Goal: Book appointment/travel/reservation

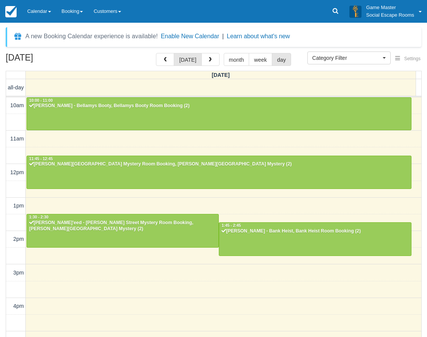
select select
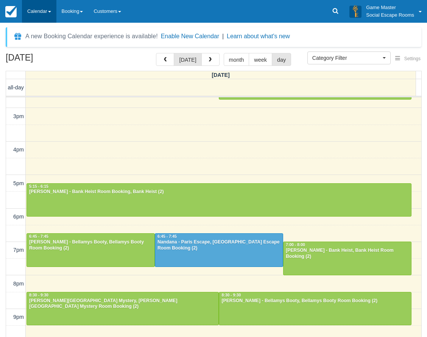
click at [41, 13] on link "Calendar" at bounding box center [39, 11] width 34 height 23
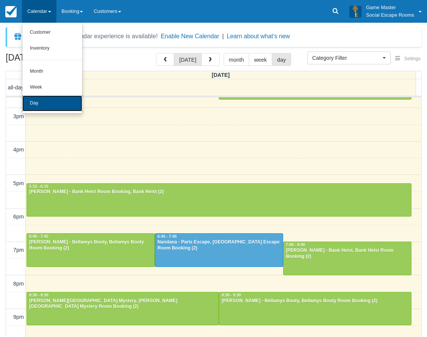
click at [50, 106] on link "Day" at bounding box center [52, 103] width 60 height 16
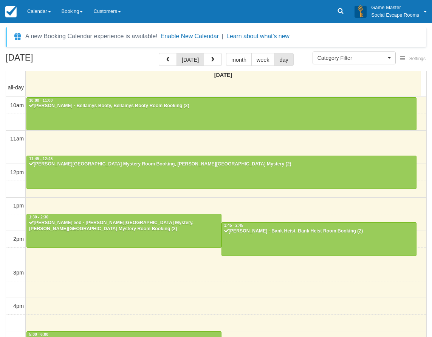
select select
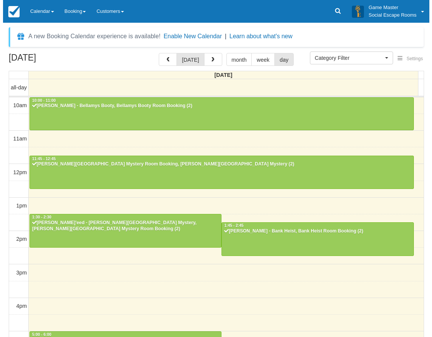
scroll to position [156, 0]
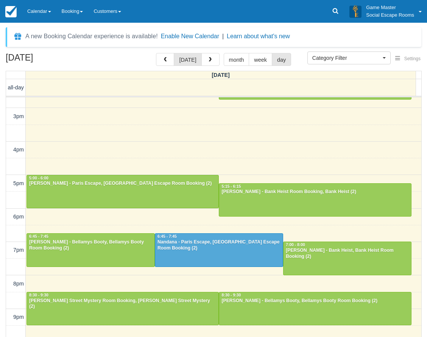
click at [143, 150] on div "10am 11am 12pm 1pm 2pm 3pm 4pm 5pm 6pm 7pm 8pm 9pm 10pm 10:00 - 11:00 Irene Sir…" at bounding box center [213, 150] width 415 height 418
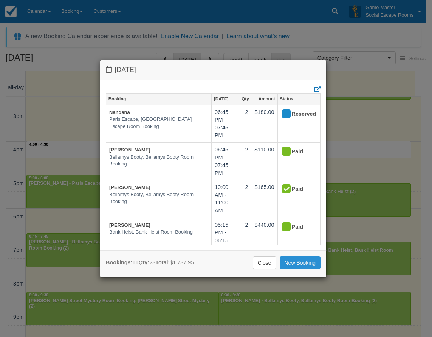
click at [296, 262] on link "New Booking" at bounding box center [300, 262] width 41 height 13
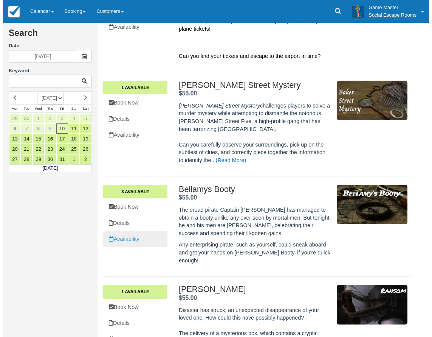
scroll to position [189, 0]
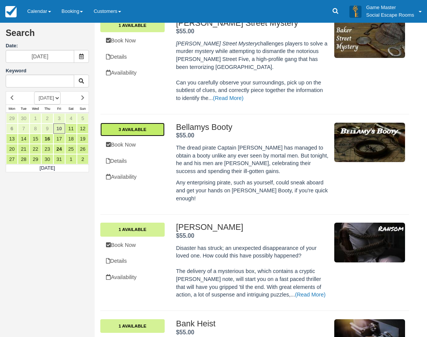
click at [140, 123] on link "3 Available" at bounding box center [132, 130] width 64 height 14
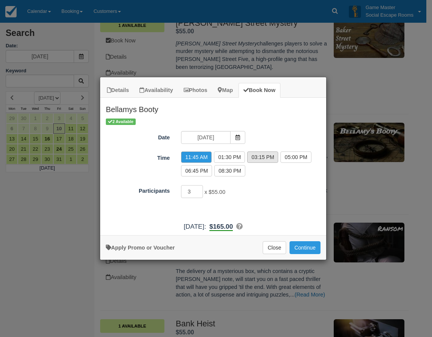
click at [255, 158] on label "03:15 PM" at bounding box center [262, 156] width 31 height 11
radio input "true"
click at [296, 246] on button "Continue" at bounding box center [305, 247] width 31 height 13
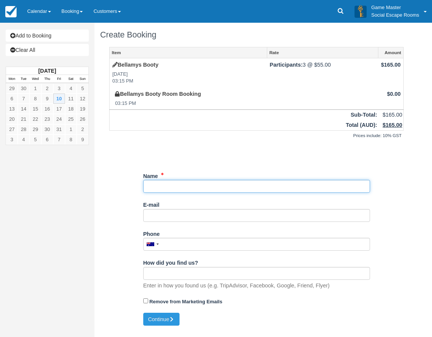
drag, startPoint x: 201, startPoint y: 184, endPoint x: 197, endPoint y: 182, distance: 3.9
click at [201, 184] on input "Name" at bounding box center [256, 186] width 227 height 13
type input "[PERSON_NAME]"
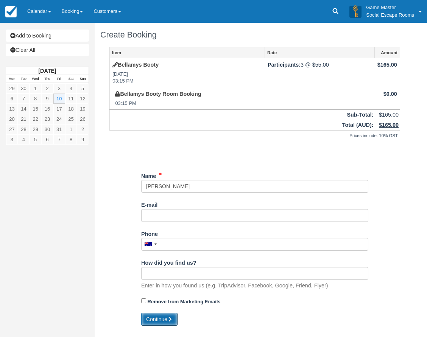
click at [164, 319] on button "Continue" at bounding box center [159, 318] width 36 height 13
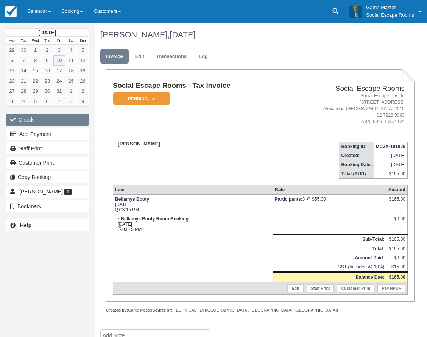
click at [74, 120] on button "Check-in" at bounding box center [47, 119] width 83 height 12
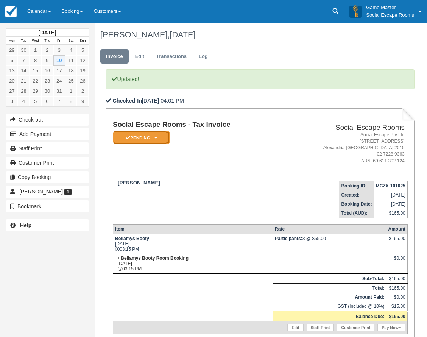
click at [165, 137] on em "Pending" at bounding box center [141, 137] width 57 height 13
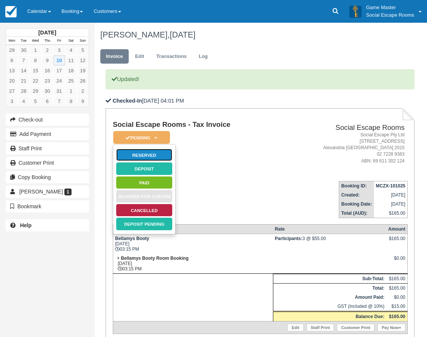
click at [165, 152] on link "Reserved" at bounding box center [144, 154] width 57 height 13
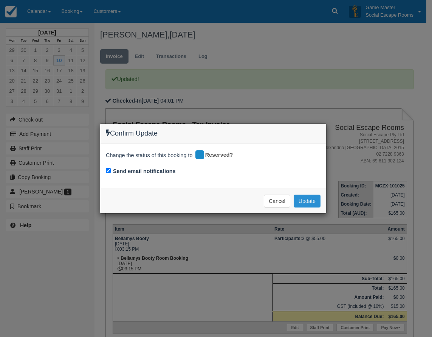
click at [306, 199] on button "Update" at bounding box center [307, 200] width 27 height 13
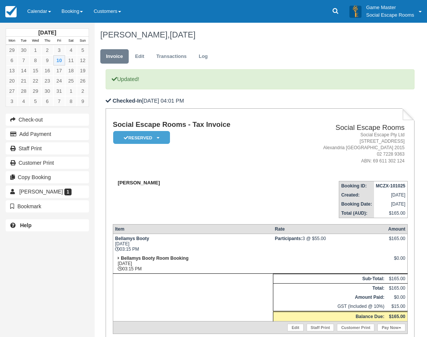
click at [255, 183] on div "[PERSON_NAME]" at bounding box center [197, 183] width 169 height 6
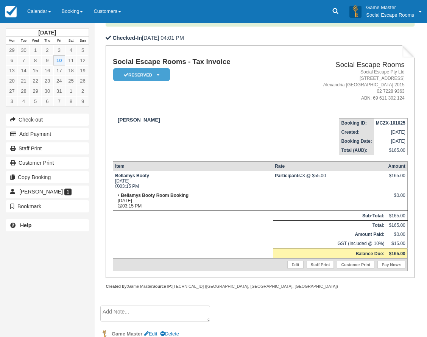
scroll to position [87, 0]
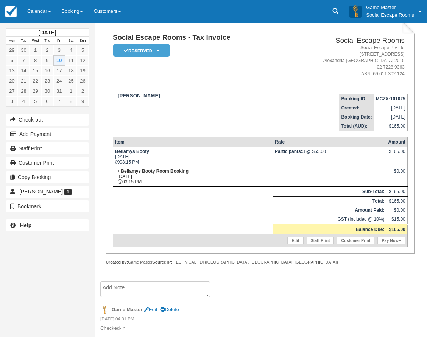
click at [230, 109] on td "[PERSON_NAME]" at bounding box center [197, 109] width 169 height 43
click at [249, 88] on td "[PERSON_NAME]" at bounding box center [197, 109] width 169 height 43
click at [396, 238] on link "Pay Now" at bounding box center [391, 240] width 28 height 8
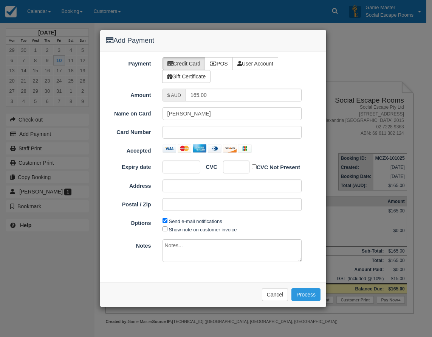
type input "[DATE]"
click at [222, 68] on label "POS" at bounding box center [219, 63] width 28 height 13
radio input "true"
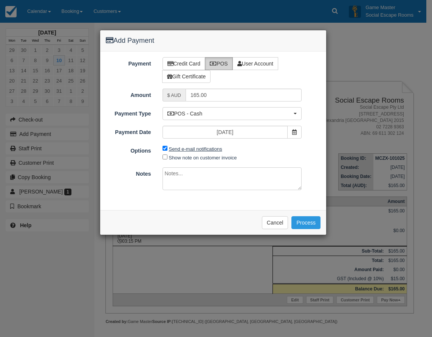
click at [202, 148] on div "Payment Credit Card POS User Account Gift Certificate Amount $ AUD 165.00 Name …" at bounding box center [213, 130] width 226 height 159
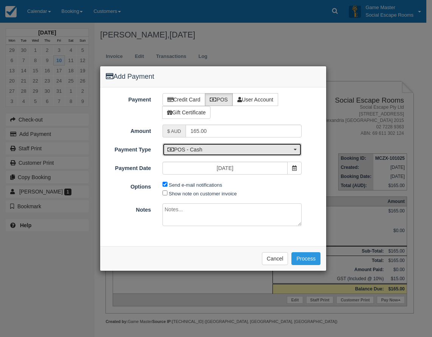
click at [204, 147] on span "POS - Cash" at bounding box center [230, 150] width 125 height 8
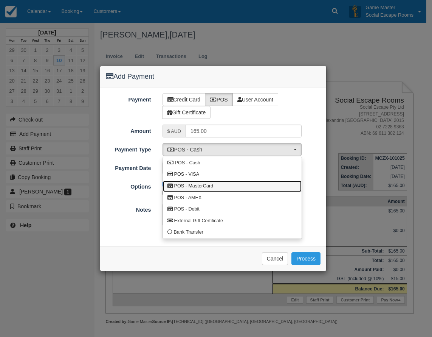
click at [204, 183] on span "POS - MasterCard" at bounding box center [193, 186] width 39 height 7
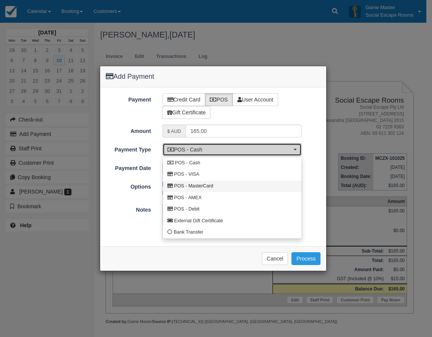
select select "MC"
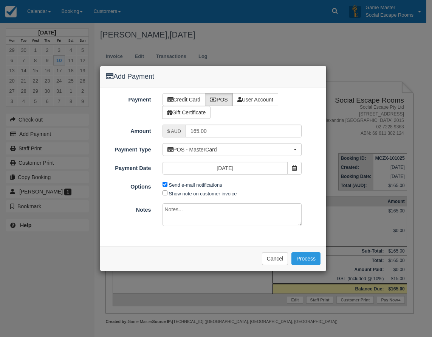
click at [198, 182] on span "Send e-mail notifications" at bounding box center [195, 184] width 64 height 9
click at [199, 184] on label "Send e-mail notifications" at bounding box center [195, 185] width 53 height 6
click at [168, 184] on input "Send e-mail notifications" at bounding box center [165, 184] width 5 height 5
checkbox input "false"
click at [300, 258] on button "Process" at bounding box center [306, 258] width 29 height 13
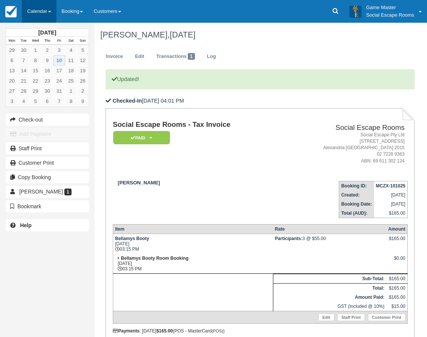
click at [34, 8] on link "Calendar" at bounding box center [39, 11] width 34 height 23
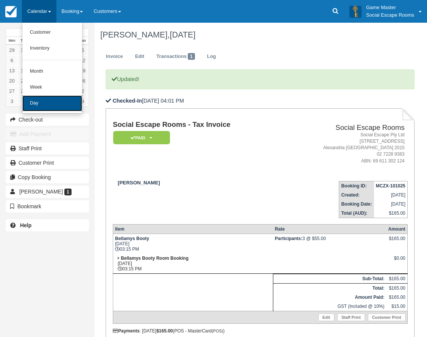
click at [47, 101] on link "Day" at bounding box center [52, 103] width 60 height 16
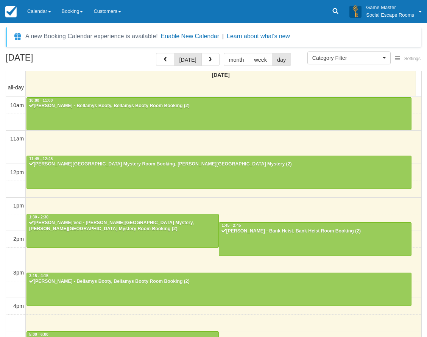
select select
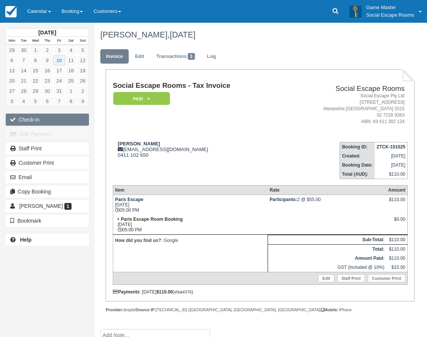
click at [43, 120] on button "Check-in" at bounding box center [47, 119] width 83 height 12
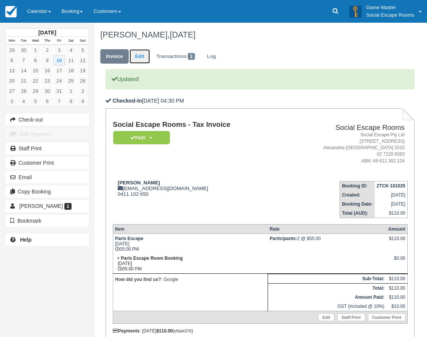
click at [143, 56] on link "Edit" at bounding box center [139, 56] width 20 height 15
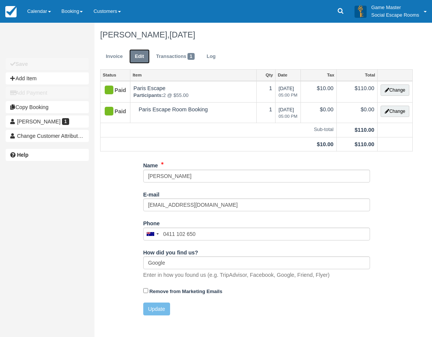
click at [143, 56] on link "Edit" at bounding box center [139, 56] width 20 height 15
click at [398, 91] on button "Change" at bounding box center [395, 89] width 29 height 11
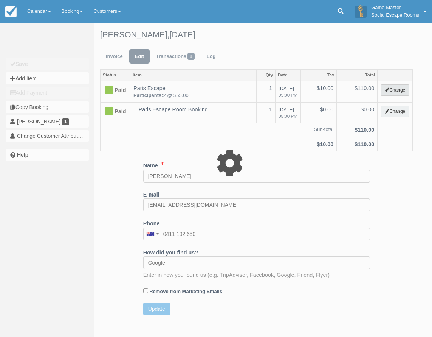
select select "2"
type input "110.00"
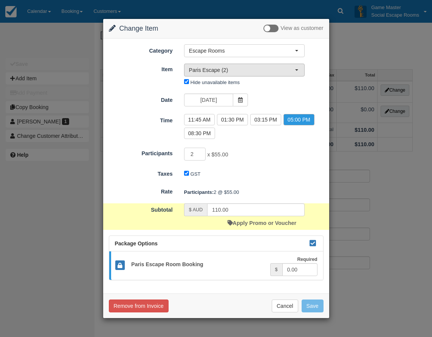
click at [239, 71] on span "Paris Escape (2)" at bounding box center [242, 70] width 106 height 8
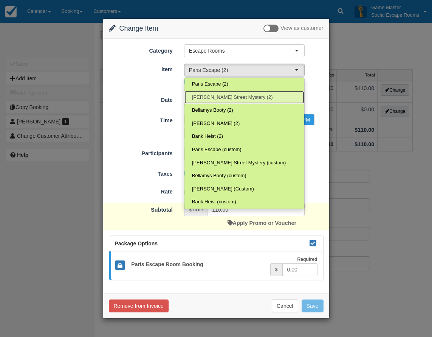
click at [236, 95] on span "Baker Street Mystery (2)" at bounding box center [232, 97] width 81 height 7
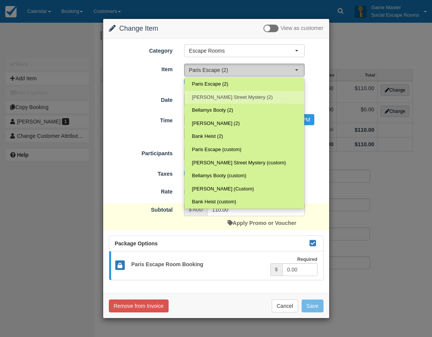
select select "3"
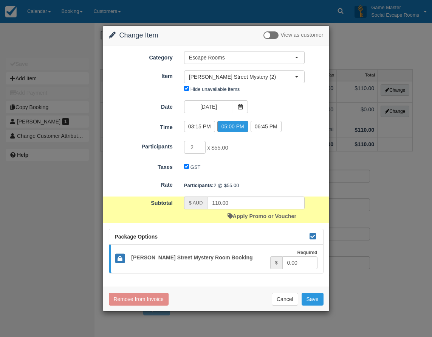
click at [238, 127] on label "05:00 PM" at bounding box center [233, 126] width 31 height 11
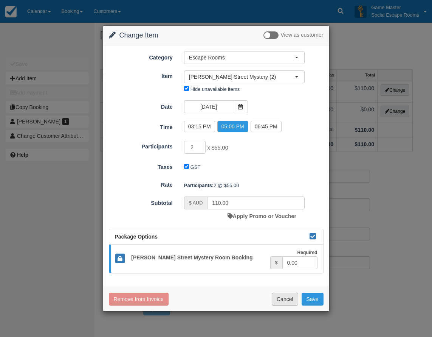
click at [288, 302] on button "Cancel" at bounding box center [285, 298] width 26 height 13
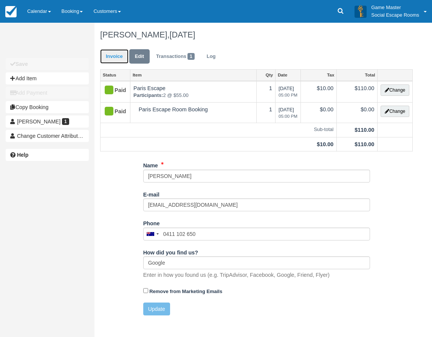
click at [108, 58] on link "Invoice" at bounding box center [114, 56] width 28 height 15
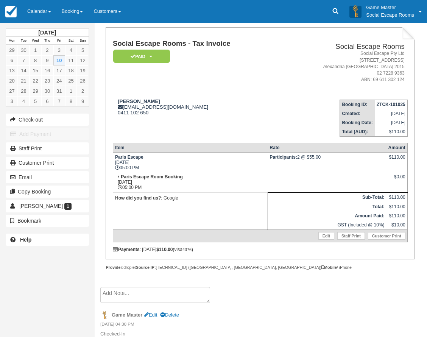
scroll to position [59, 0]
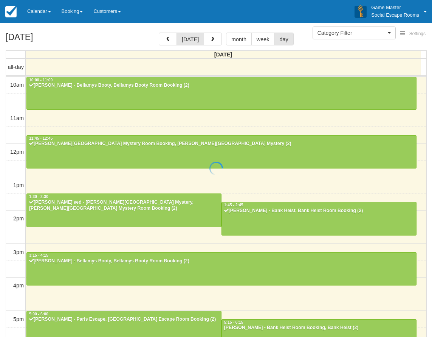
select select
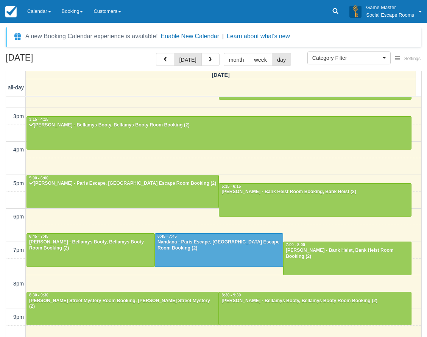
scroll to position [156, 0]
